Goal: Task Accomplishment & Management: Use online tool/utility

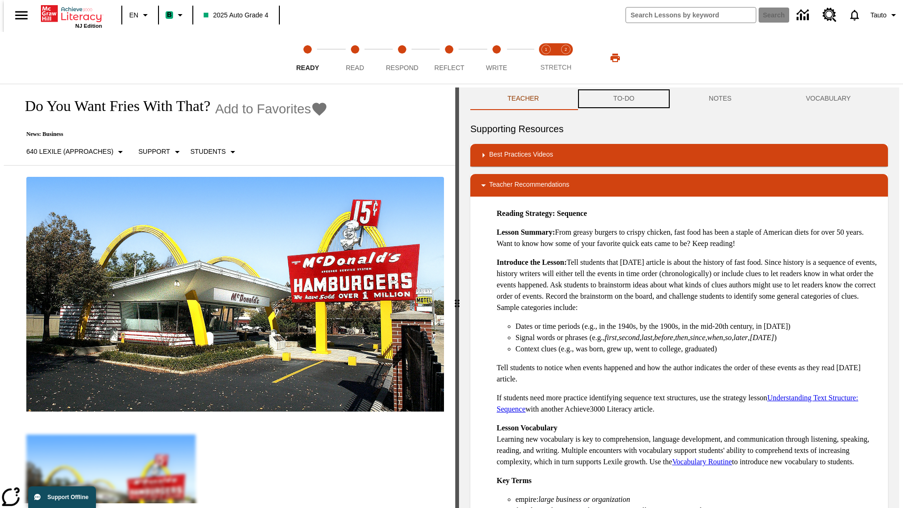
click at [623, 99] on button "TO-DO" at bounding box center [623, 98] width 95 height 23
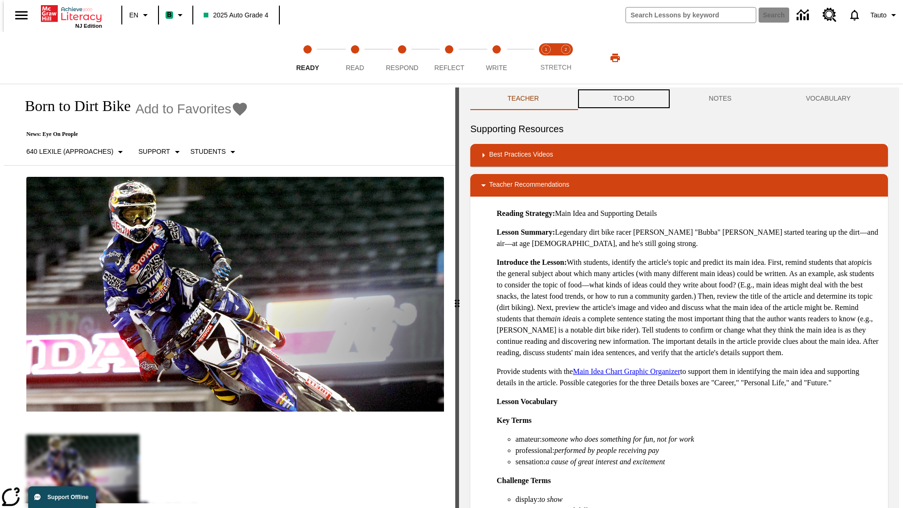
click at [623, 99] on button "TO-DO" at bounding box center [623, 98] width 95 height 23
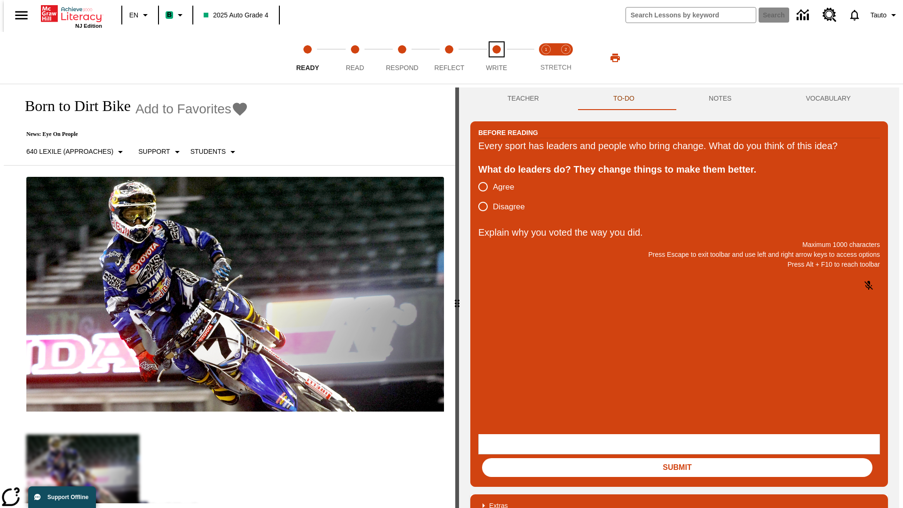
click at [496, 58] on span "Write" at bounding box center [496, 63] width 21 height 17
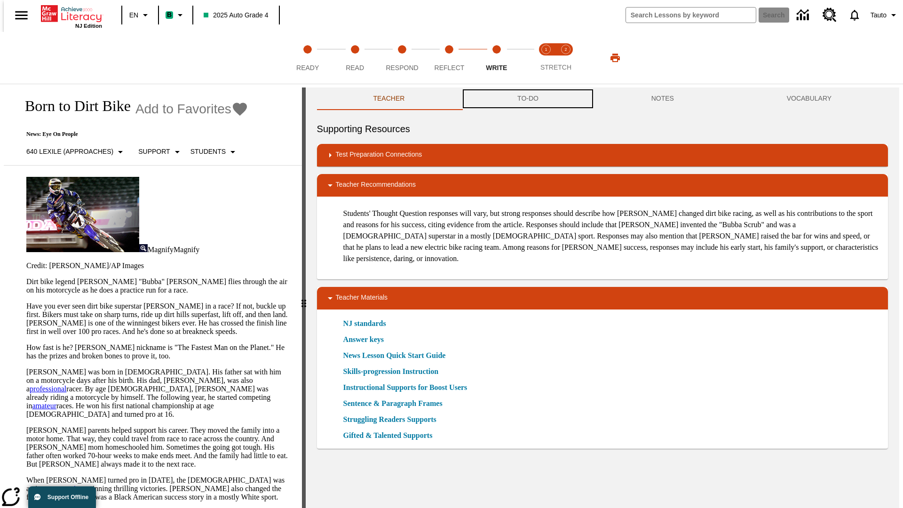
scroll to position [0, 0]
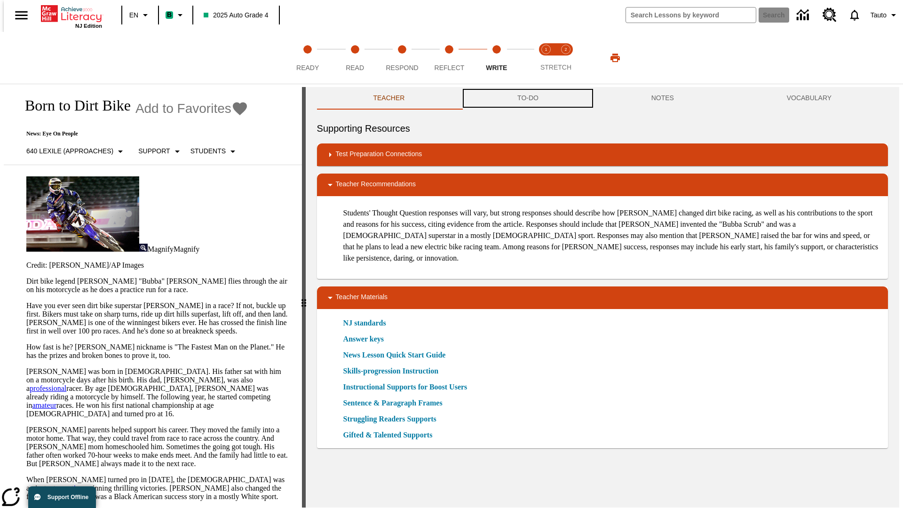
click at [527, 99] on button "TO-DO" at bounding box center [528, 98] width 134 height 23
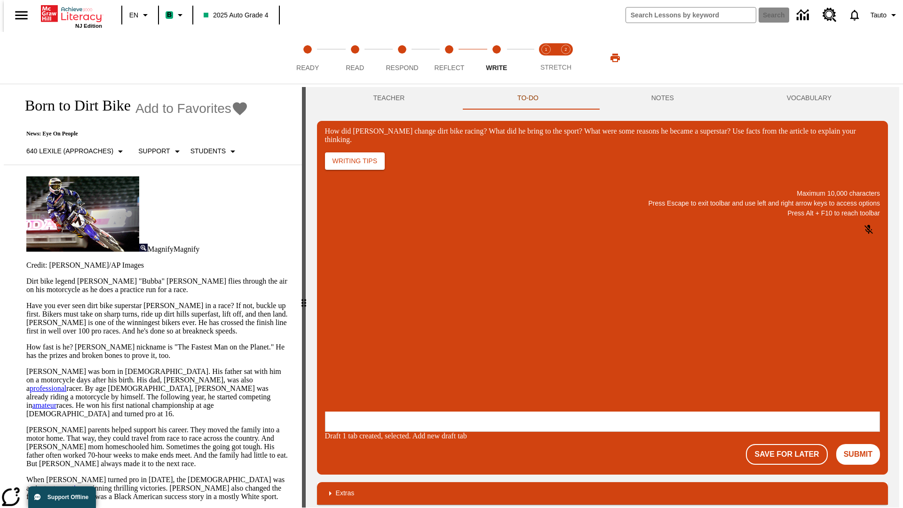
scroll to position [0, 0]
click at [462, 351] on p "One change Stewart brought to dirt bike racing was…" at bounding box center [395, 354] width 134 height 17
click at [344, 314] on span "Copy" at bounding box center [337, 317] width 16 height 7
click at [462, 351] on p "How did Stewart change dirt bike racing? What did he bring to the sport? What w…" at bounding box center [395, 350] width 134 height 8
click at [344, 314] on span "Copy" at bounding box center [337, 317] width 16 height 7
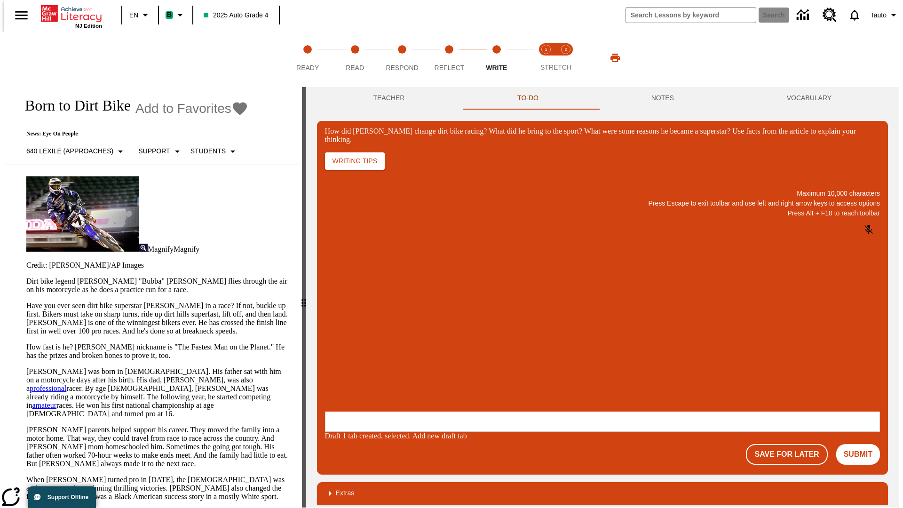
click at [462, 351] on p "How did Stewart change dirt bike racing? What did he bring to the sport? What w…" at bounding box center [395, 350] width 134 height 8
click at [664, 98] on button "NOTES" at bounding box center [662, 98] width 135 height 23
